Goal: Register for event/course

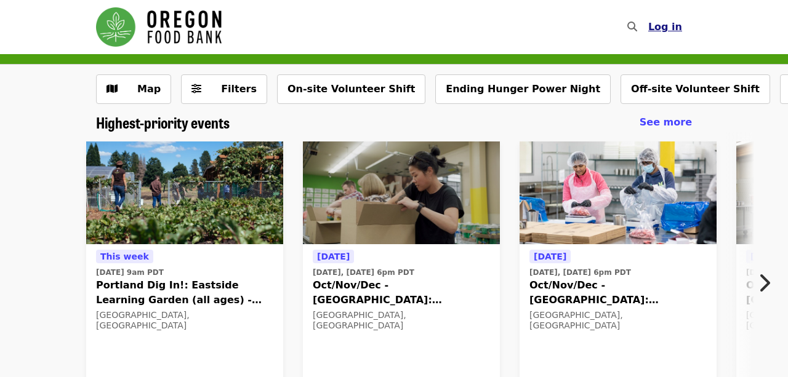
click at [666, 30] on span "Log in" at bounding box center [665, 27] width 34 height 12
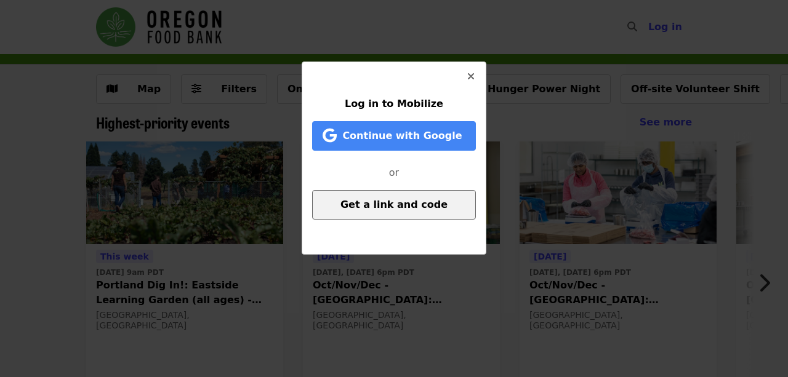
click at [408, 196] on button "Get a link and code" at bounding box center [394, 205] width 164 height 30
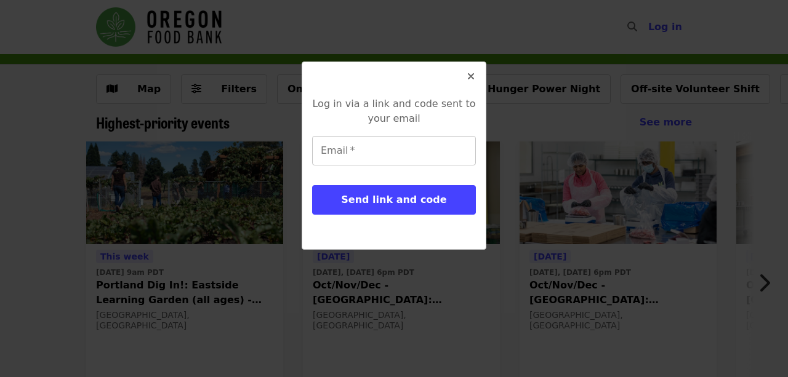
click at [367, 150] on input "Email   *" at bounding box center [394, 151] width 164 height 30
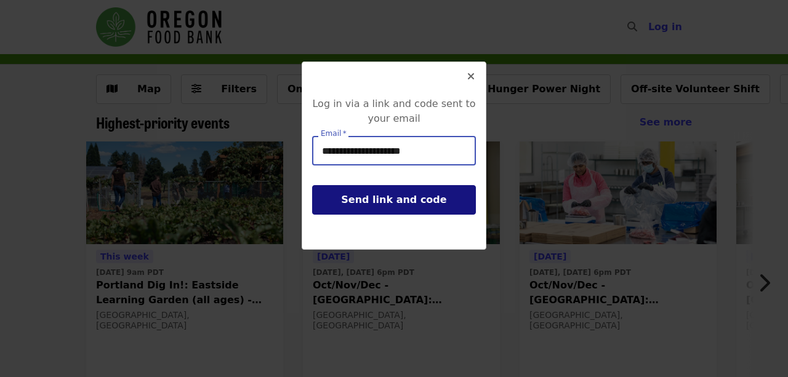
type input "**********"
click at [387, 198] on span "Send link and code" at bounding box center [393, 200] width 105 height 12
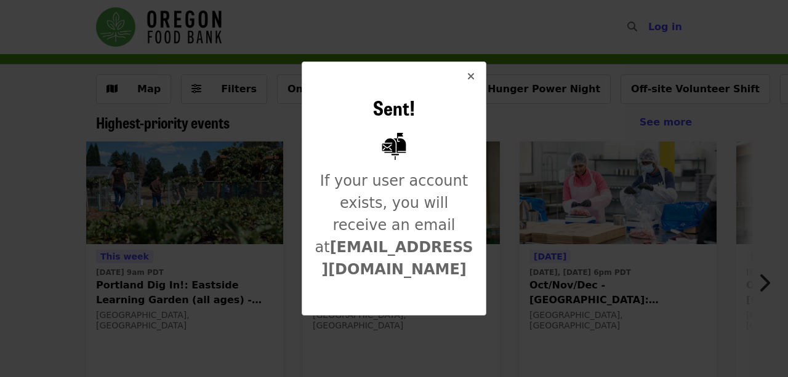
click at [471, 74] on icon "times icon" at bounding box center [470, 77] width 7 height 12
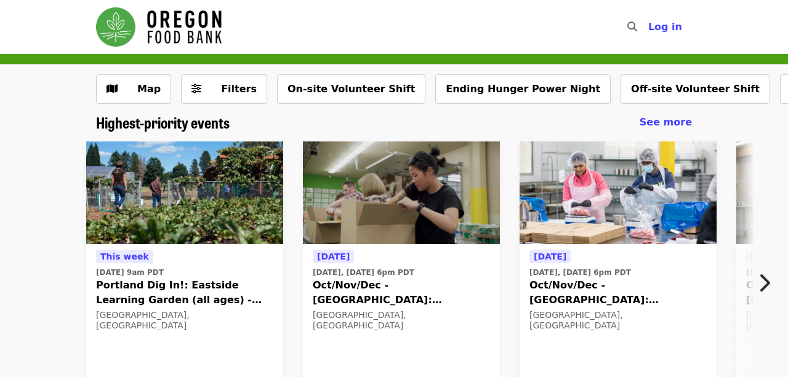
click at [152, 284] on span "Portland Dig In!: Eastside Learning Garden (all ages) - Aug/Sept/Oct" at bounding box center [184, 293] width 177 height 30
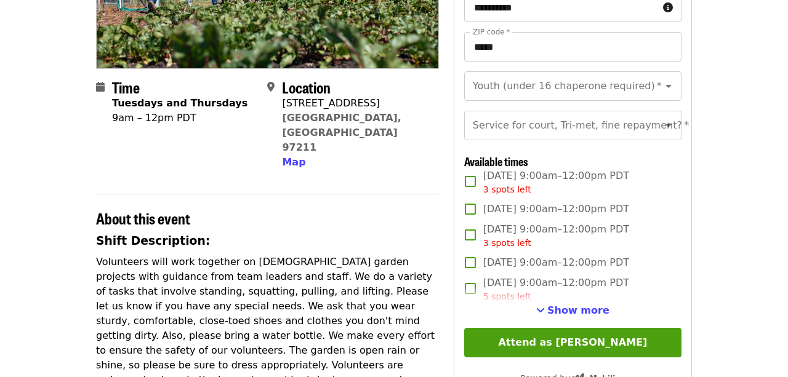
scroll to position [256, 0]
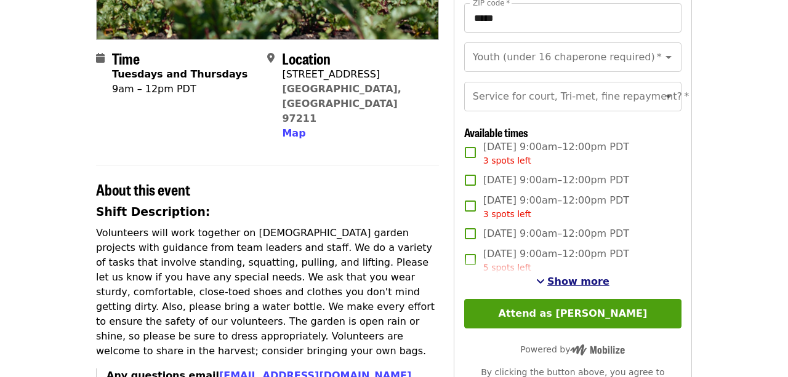
click at [590, 283] on span "Show more" at bounding box center [578, 282] width 62 height 12
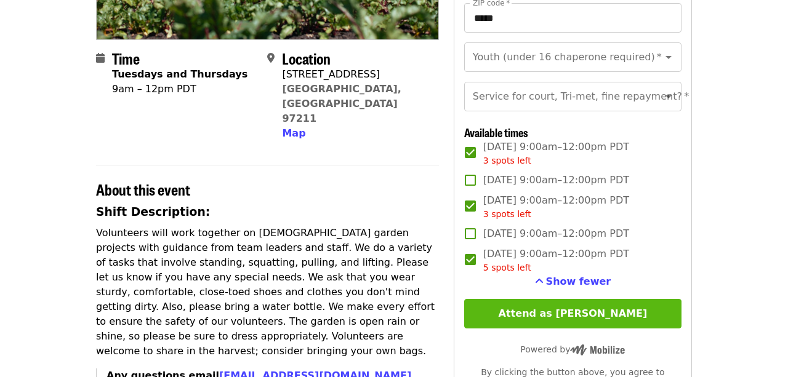
click at [560, 311] on button "Attend as [PERSON_NAME]" at bounding box center [572, 314] width 217 height 30
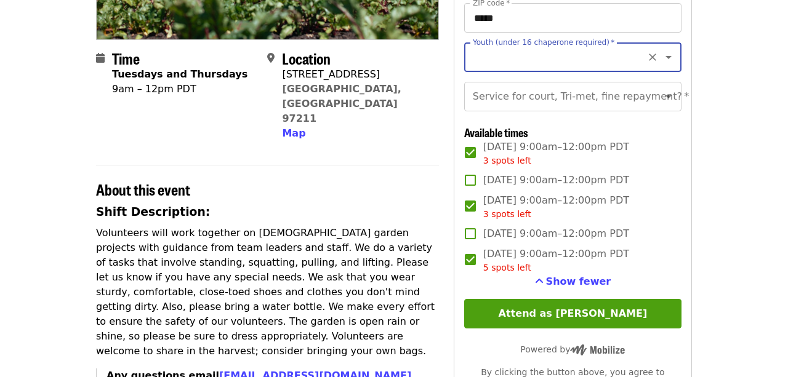
click at [670, 57] on icon "Open" at bounding box center [668, 57] width 6 height 3
click at [547, 92] on li "16 and older" at bounding box center [573, 90] width 218 height 22
type input "**********"
click at [670, 98] on icon "Open" at bounding box center [668, 96] width 15 height 15
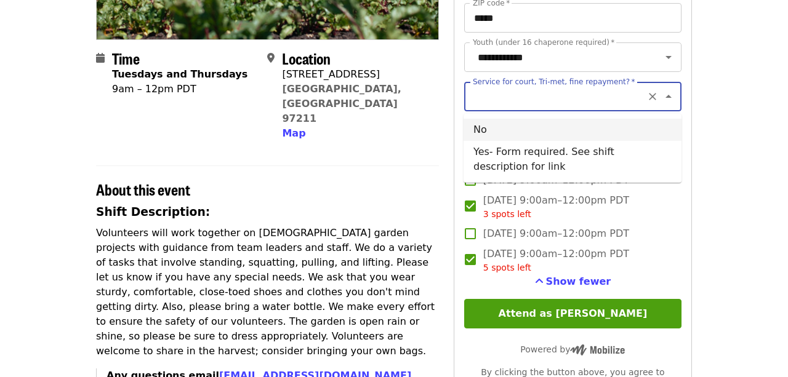
click at [489, 129] on li "No" at bounding box center [573, 130] width 218 height 22
type input "**"
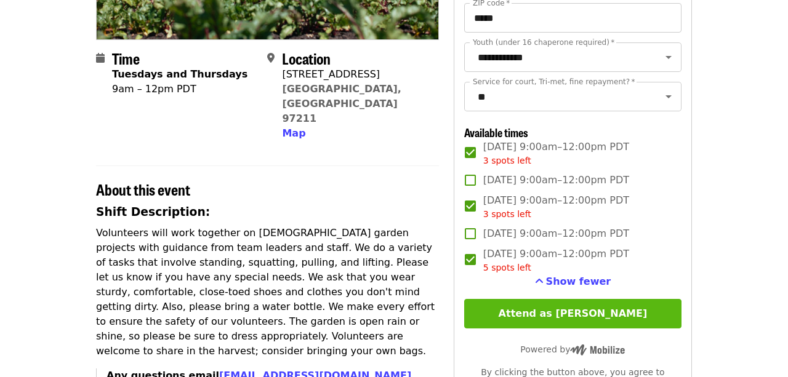
click at [574, 312] on button "Attend as [PERSON_NAME]" at bounding box center [572, 314] width 217 height 30
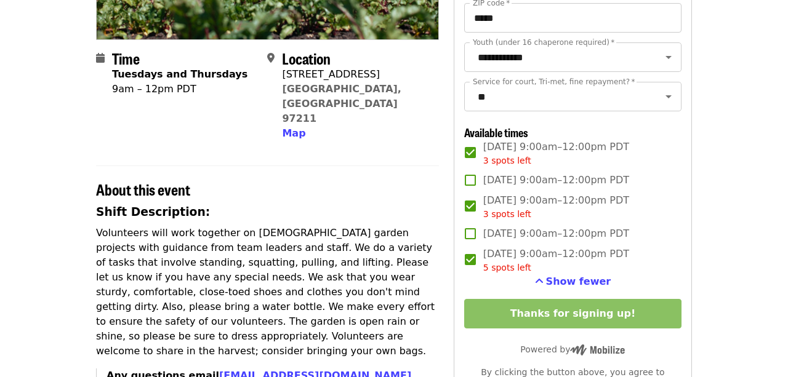
scroll to position [0, 0]
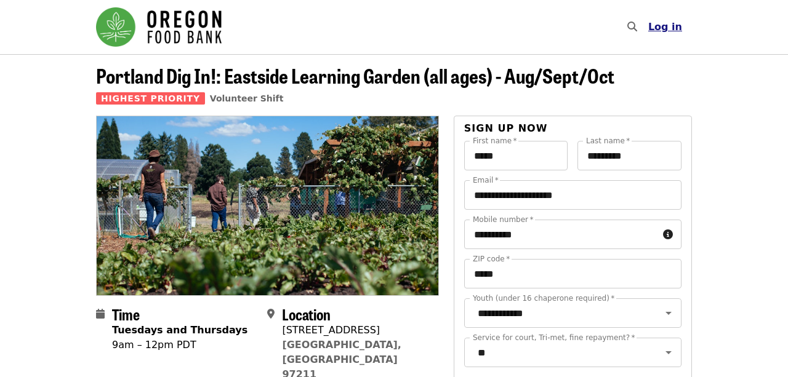
click at [666, 26] on span "Log in" at bounding box center [665, 27] width 34 height 12
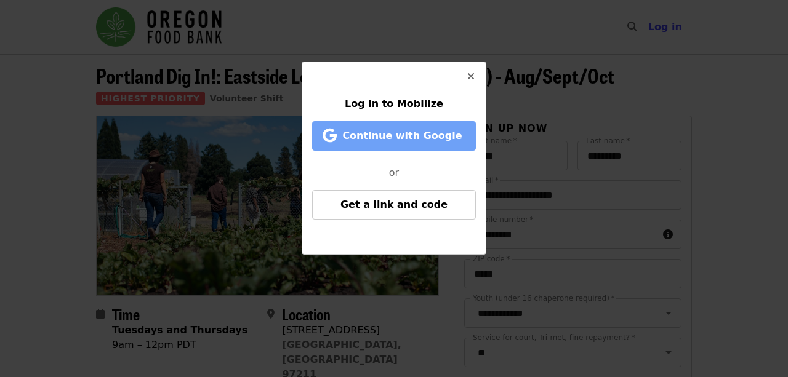
click at [417, 132] on span "Continue with Google" at bounding box center [401, 136] width 119 height 12
